Goal: Transaction & Acquisition: Purchase product/service

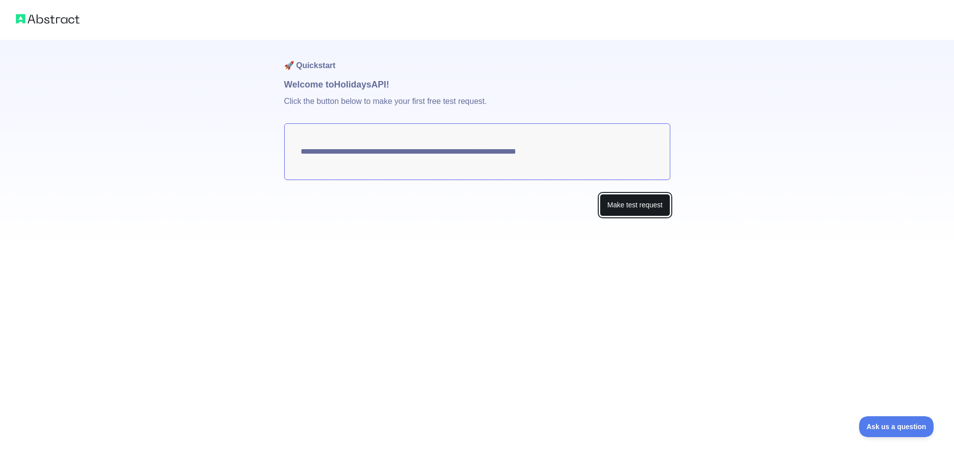
click at [648, 209] on button "Make test request" at bounding box center [635, 205] width 70 height 22
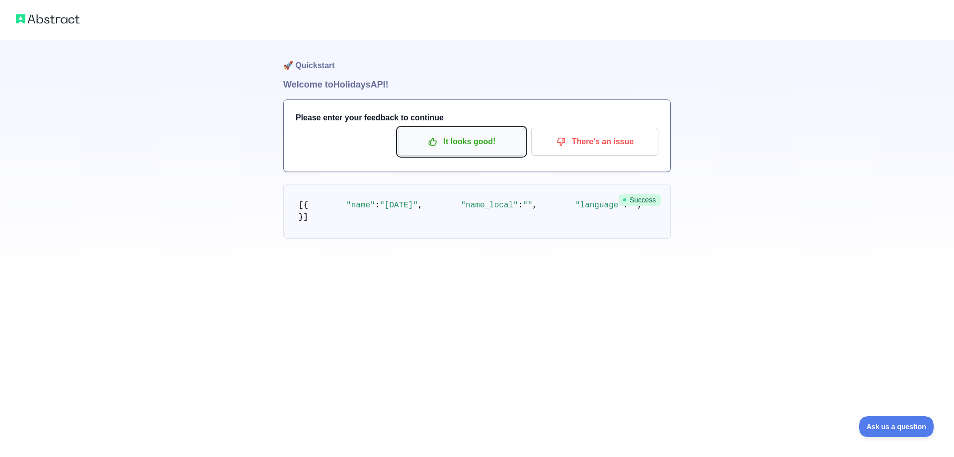
click at [464, 151] on button "It looks good!" at bounding box center [461, 142] width 127 height 28
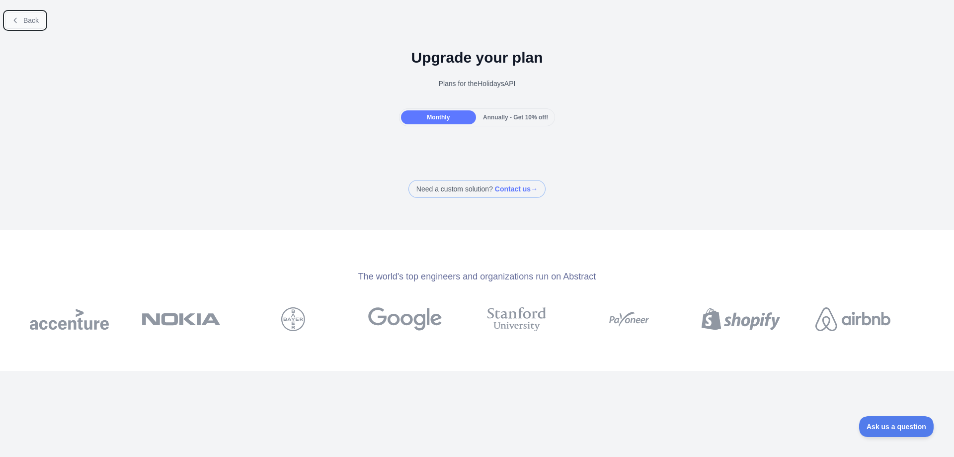
click at [39, 25] on button "Back" at bounding box center [25, 20] width 40 height 17
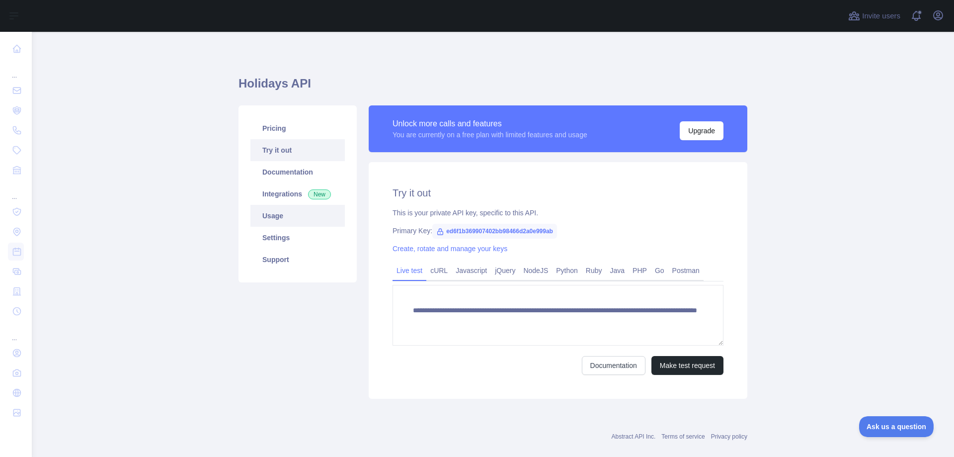
click at [280, 215] on link "Usage" at bounding box center [297, 216] width 94 height 22
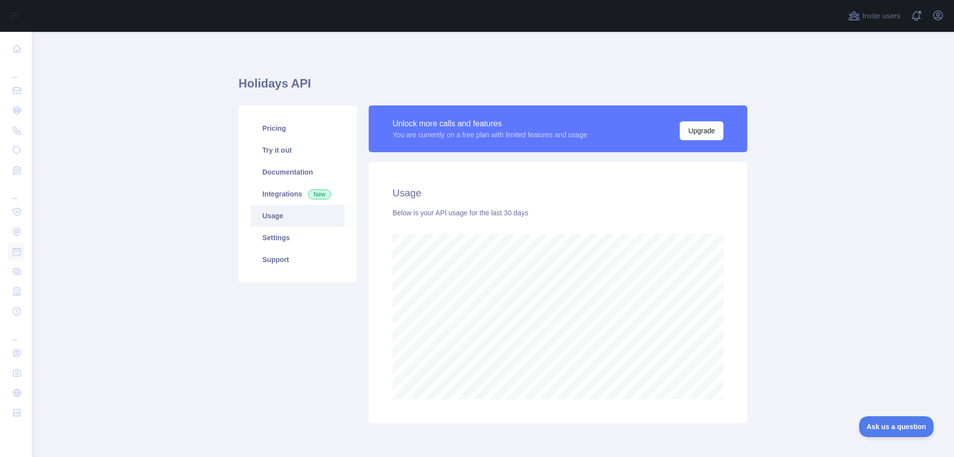
scroll to position [425, 915]
click at [283, 238] on link "Settings" at bounding box center [297, 238] width 94 height 22
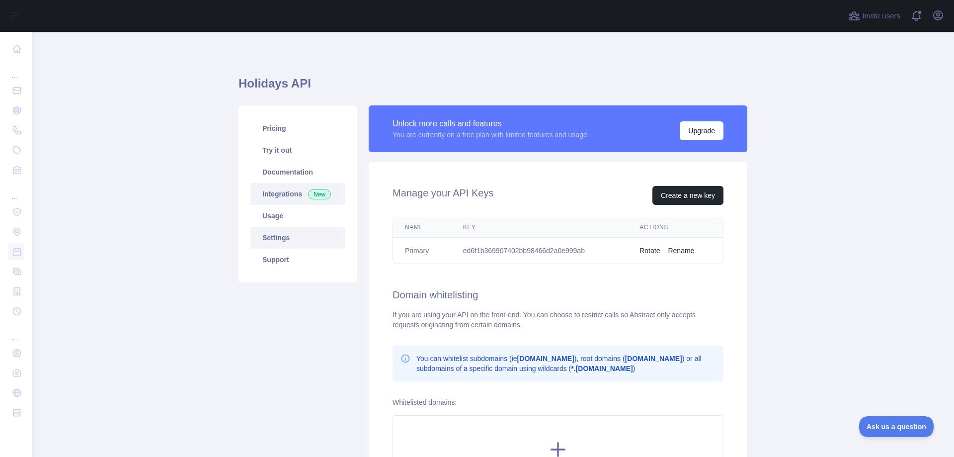
click at [281, 199] on link "Integrations New" at bounding box center [297, 194] width 94 height 22
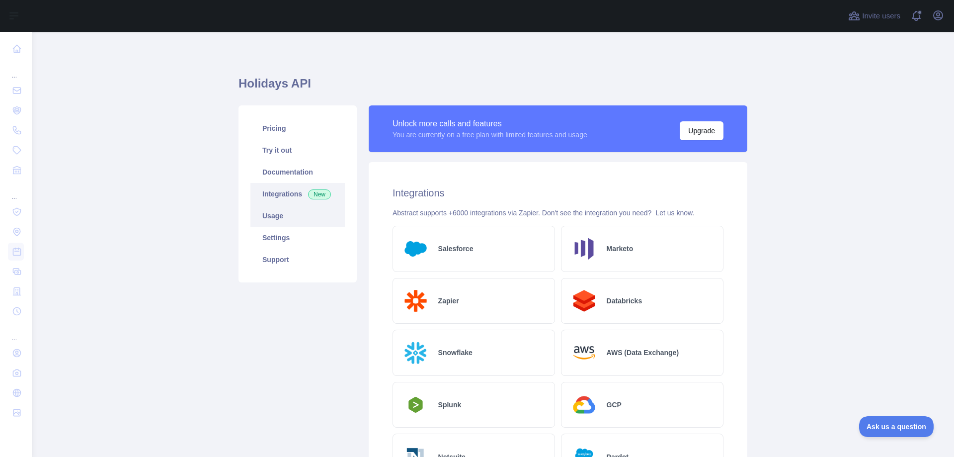
click at [307, 210] on link "Usage" at bounding box center [297, 216] width 94 height 22
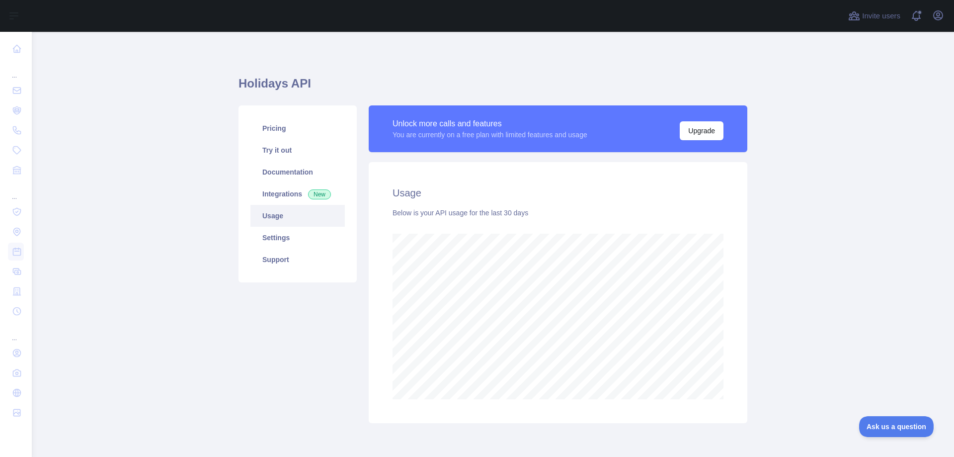
scroll to position [425, 915]
click at [296, 174] on link "Documentation" at bounding box center [297, 172] width 94 height 22
click at [300, 140] on link "Try it out" at bounding box center [297, 150] width 94 height 22
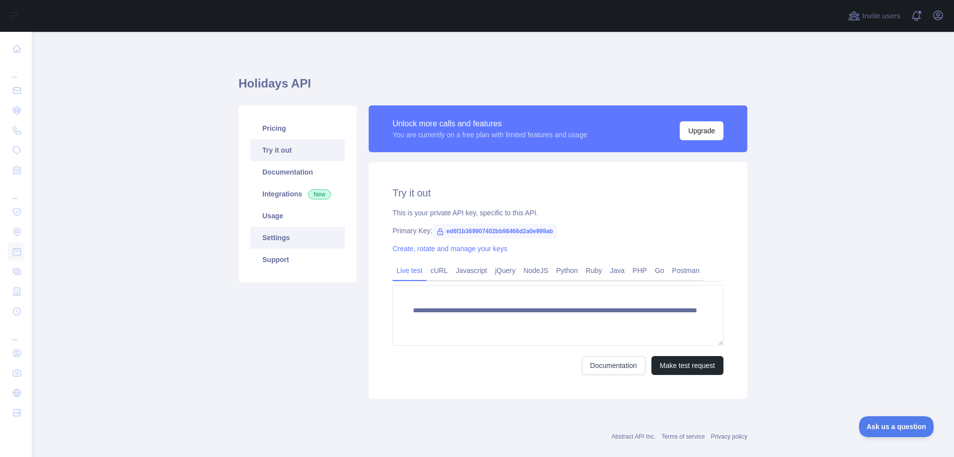
click at [276, 236] on link "Settings" at bounding box center [297, 238] width 94 height 22
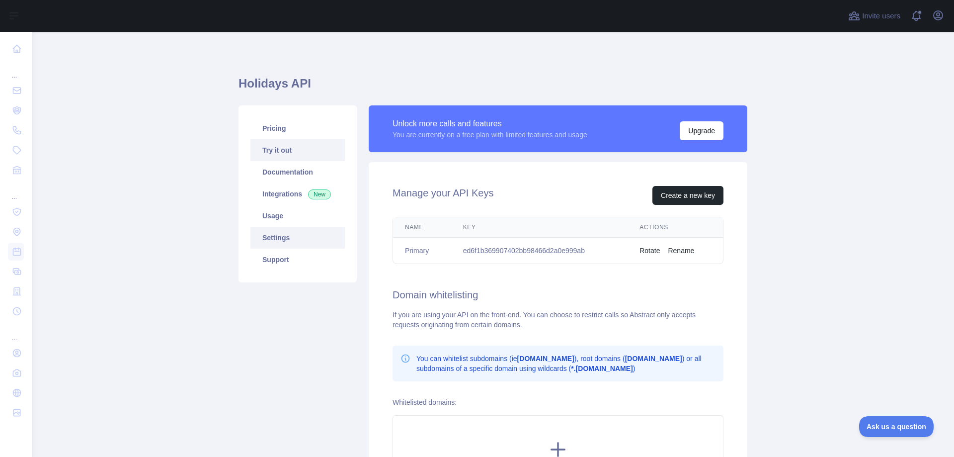
click at [270, 146] on link "Try it out" at bounding box center [297, 150] width 94 height 22
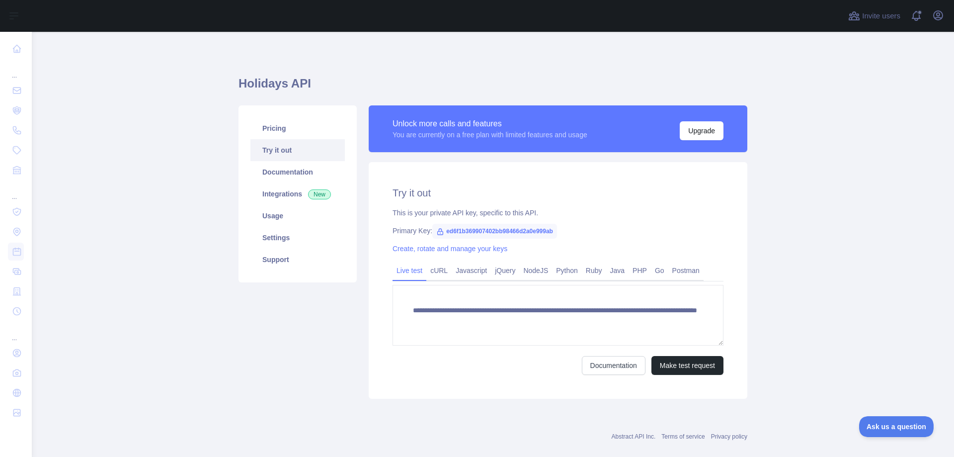
click at [284, 142] on link "Try it out" at bounding box center [297, 150] width 94 height 22
click at [277, 132] on link "Pricing" at bounding box center [297, 128] width 94 height 22
